Goal: Task Accomplishment & Management: Manage account settings

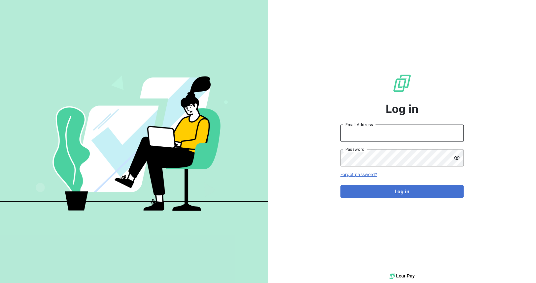
type input "jordi.miro@graitec.com"
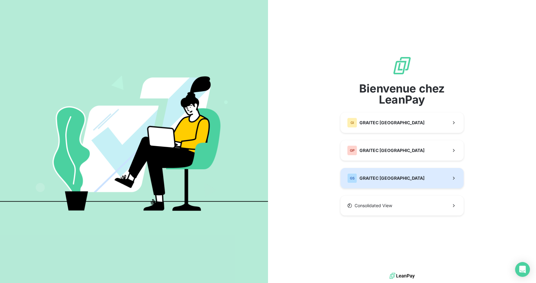
click at [394, 174] on button "GS GRAITEC SPAIN" at bounding box center [401, 178] width 123 height 20
